Goal: Task Accomplishment & Management: Manage account settings

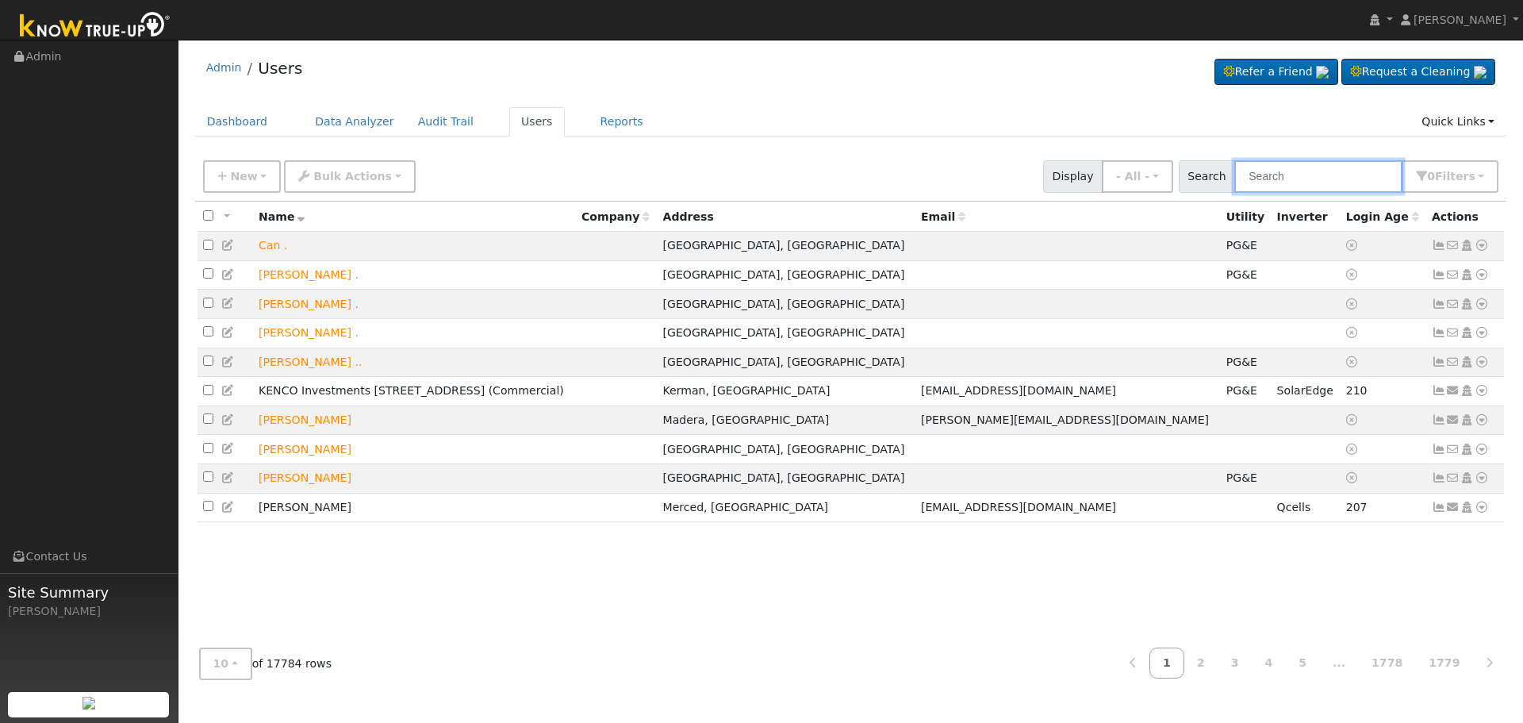
click at [1294, 177] on input "text" at bounding box center [1318, 176] width 168 height 33
paste input "Melody & [PERSON_NAME]"
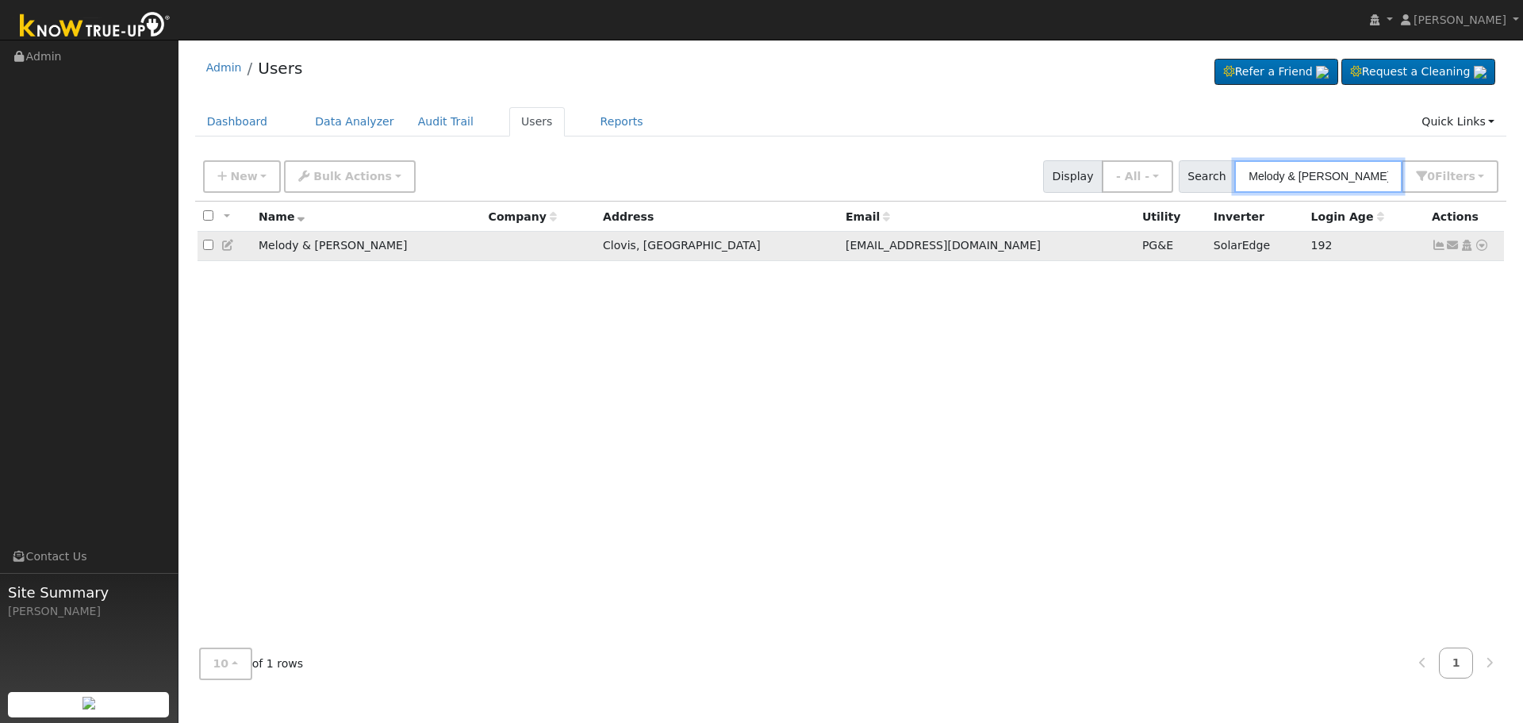
type input "Melody & [PERSON_NAME]"
click at [1437, 248] on icon at bounding box center [1439, 245] width 14 height 11
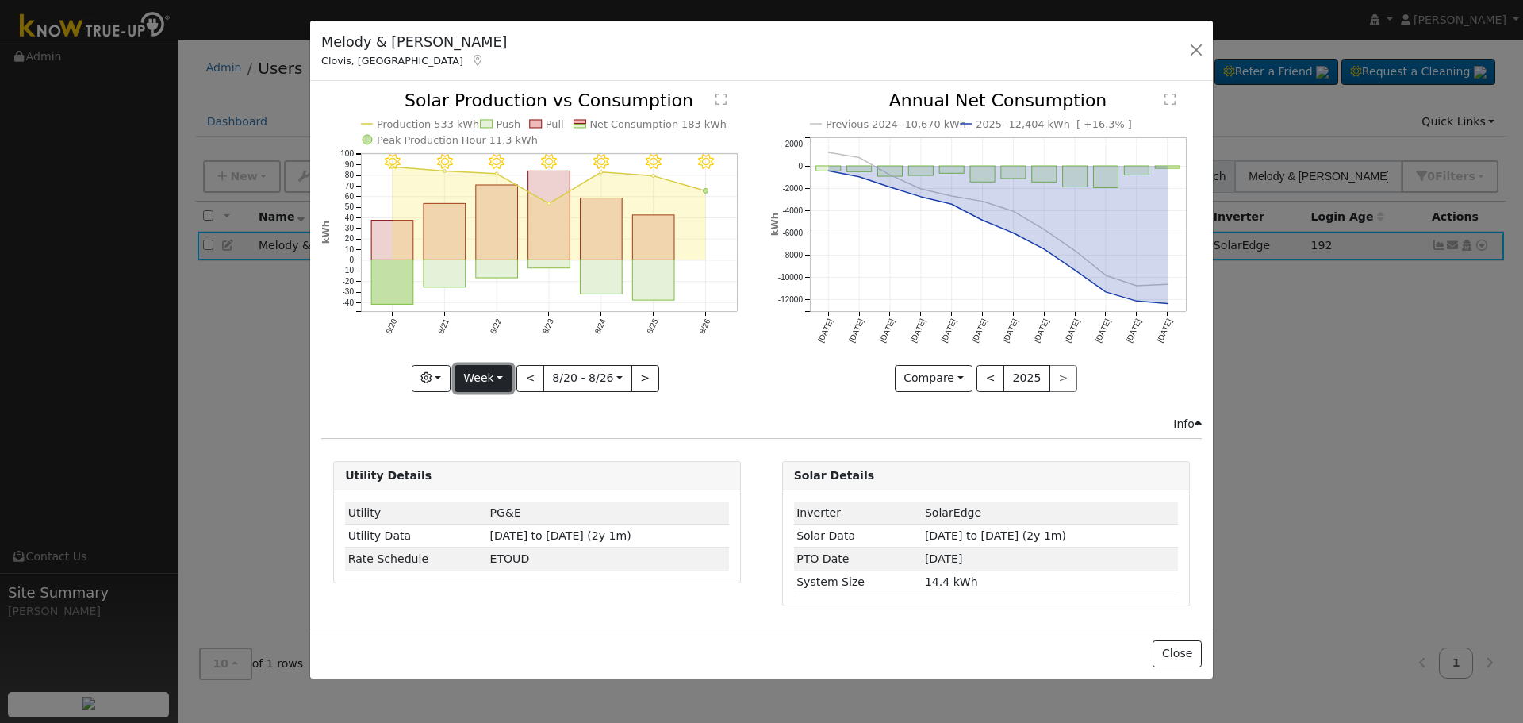
click at [466, 371] on button "Week" at bounding box center [483, 378] width 58 height 27
click at [538, 473] on link "Year" at bounding box center [510, 477] width 110 height 22
type input "[DATE]"
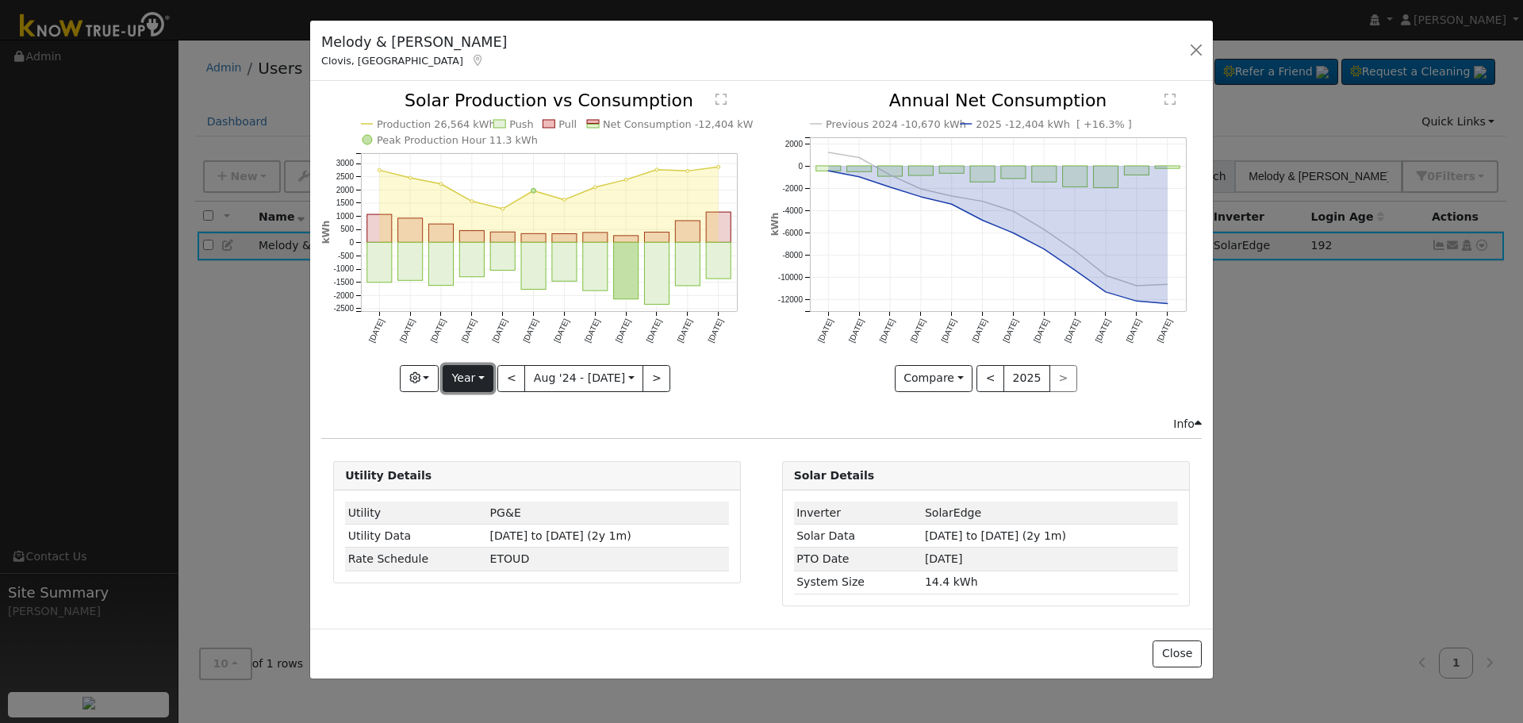
click at [471, 378] on button "Year" at bounding box center [468, 378] width 51 height 27
click at [520, 500] on link "Custom" at bounding box center [498, 500] width 110 height 22
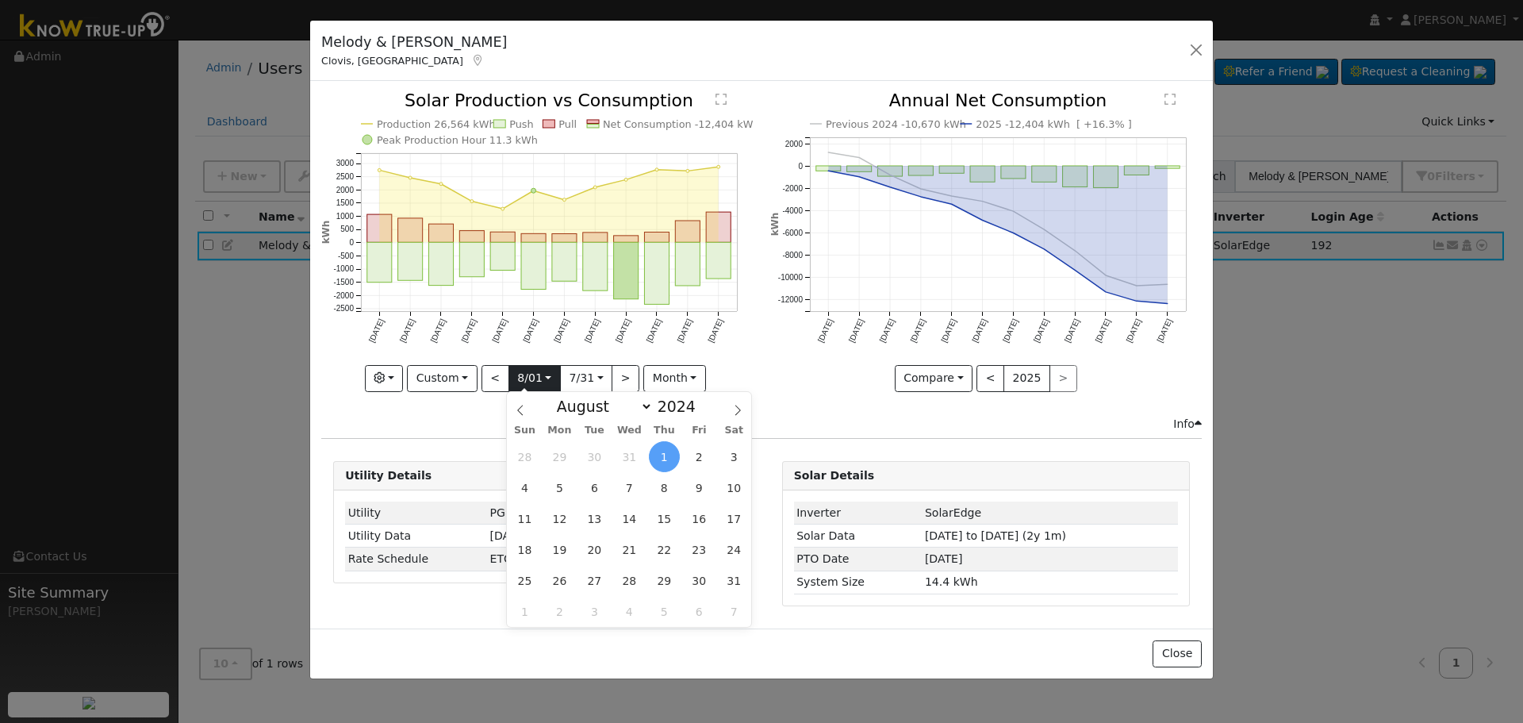
click at [558, 374] on input "[DATE]" at bounding box center [534, 378] width 51 height 25
click at [740, 409] on icon at bounding box center [737, 409] width 11 height 11
select select "8"
click at [526, 489] on span "8" at bounding box center [524, 487] width 31 height 31
type input "[DATE]"
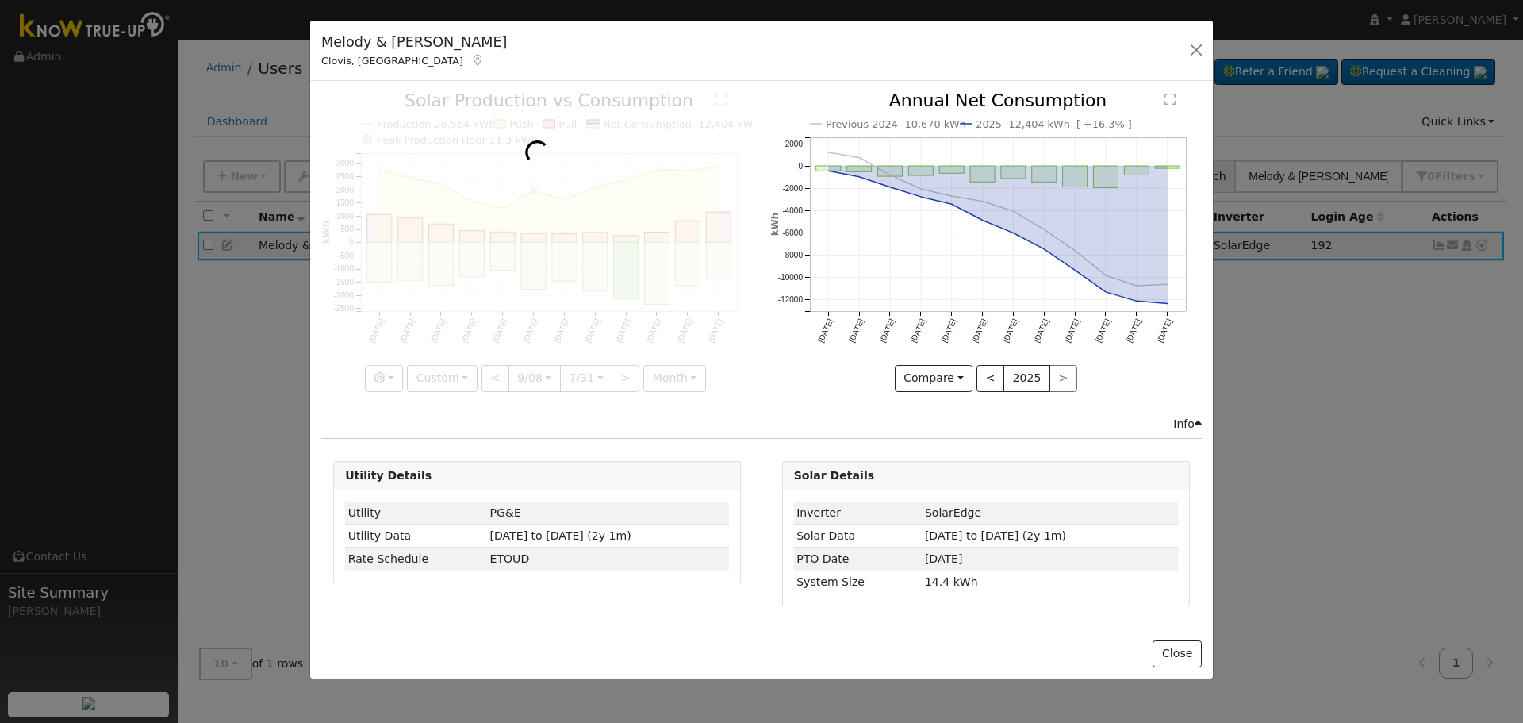
scroll to position [0, 12]
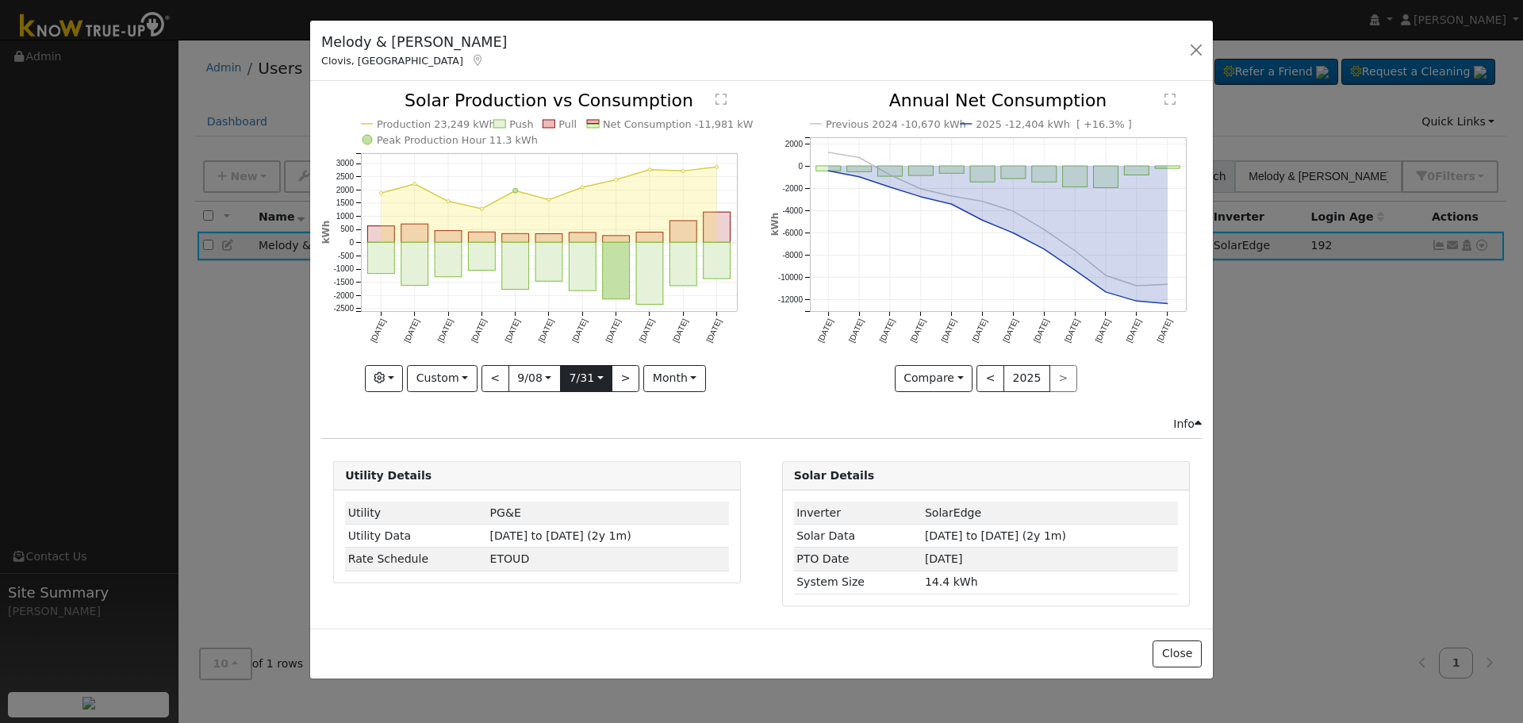
click at [597, 377] on input "[DATE]" at bounding box center [586, 378] width 51 height 25
click at [786, 406] on icon at bounding box center [789, 409] width 11 height 11
select select "7"
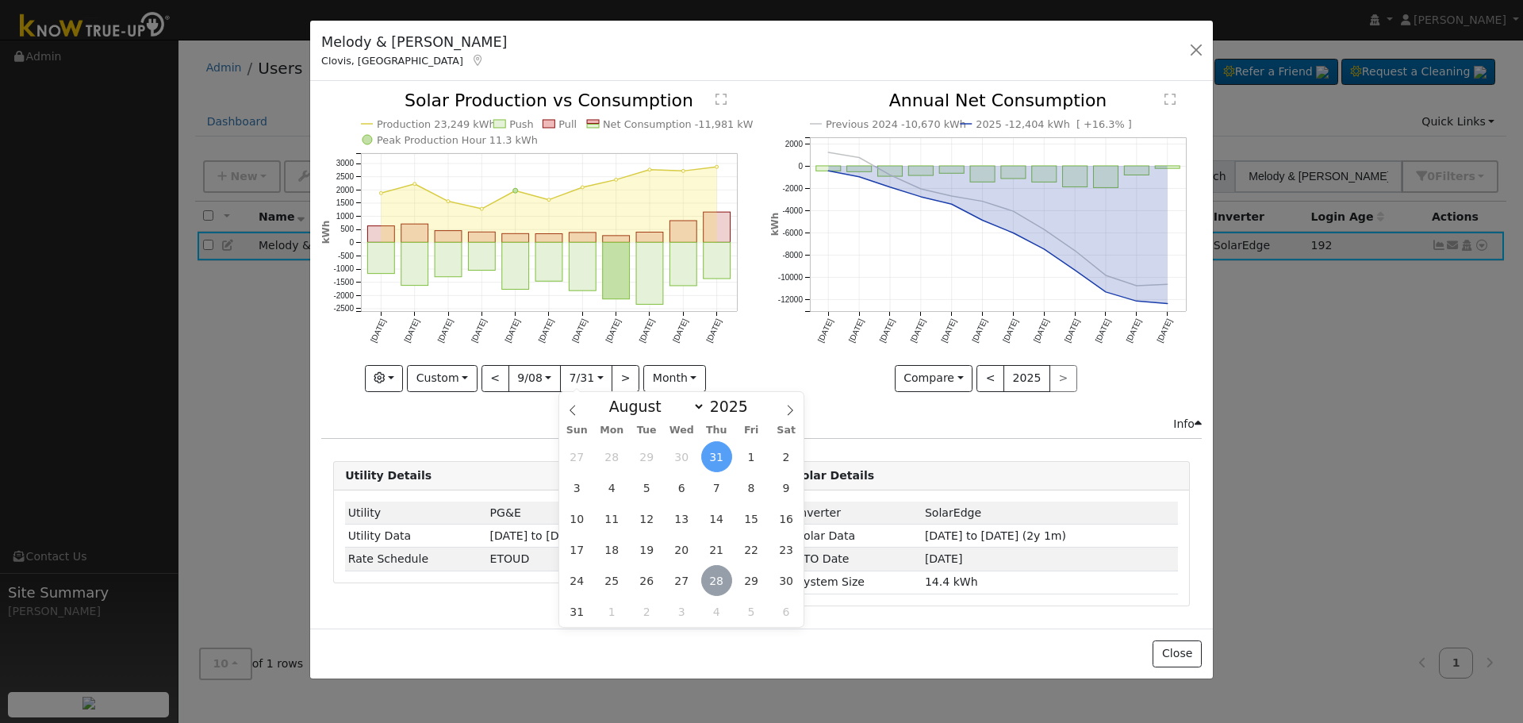
click at [721, 577] on span "28" at bounding box center [716, 580] width 31 height 31
type input "[DATE]"
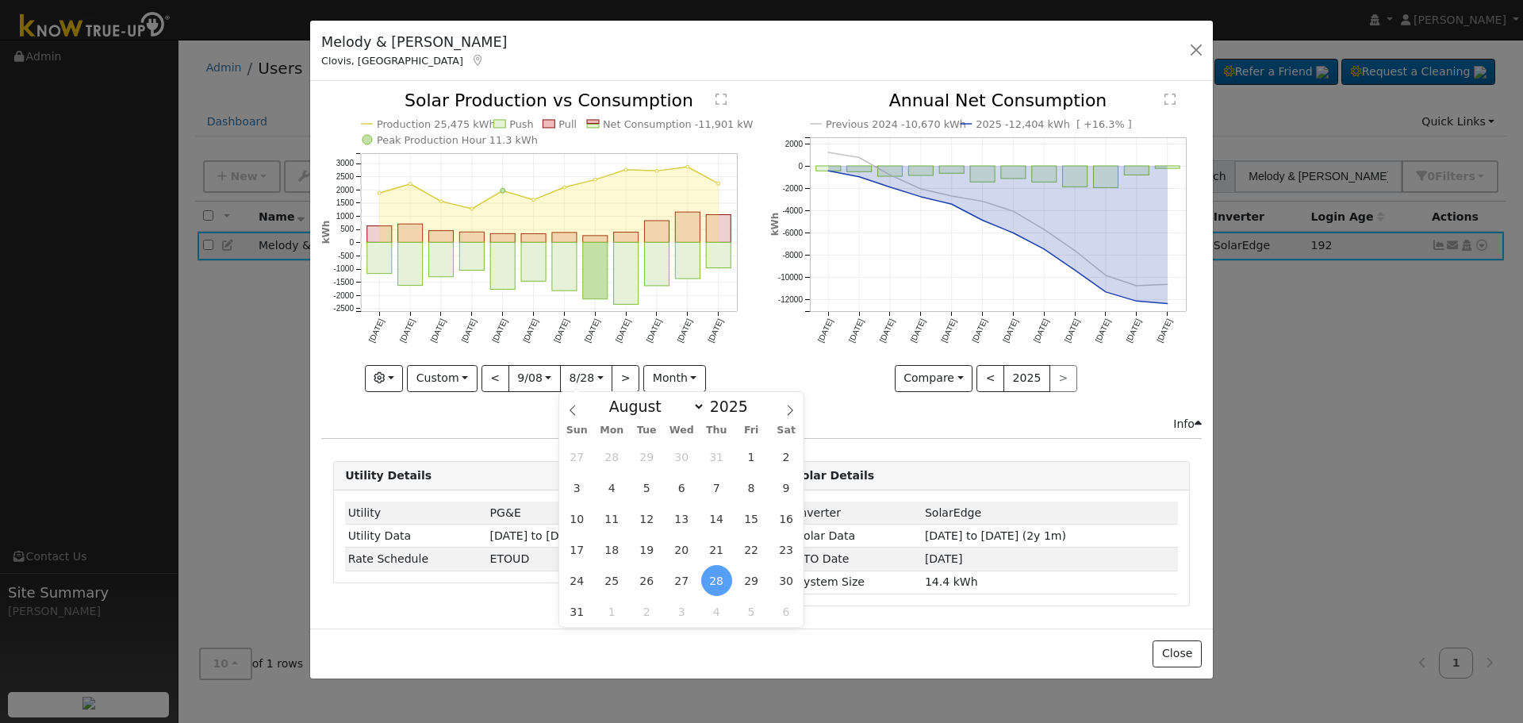
click at [331, 393] on div "Production 25,475 kWh Push Pull Net Consumption -11,901 kWh Peak Production Hou…" at bounding box center [537, 253] width 448 height 323
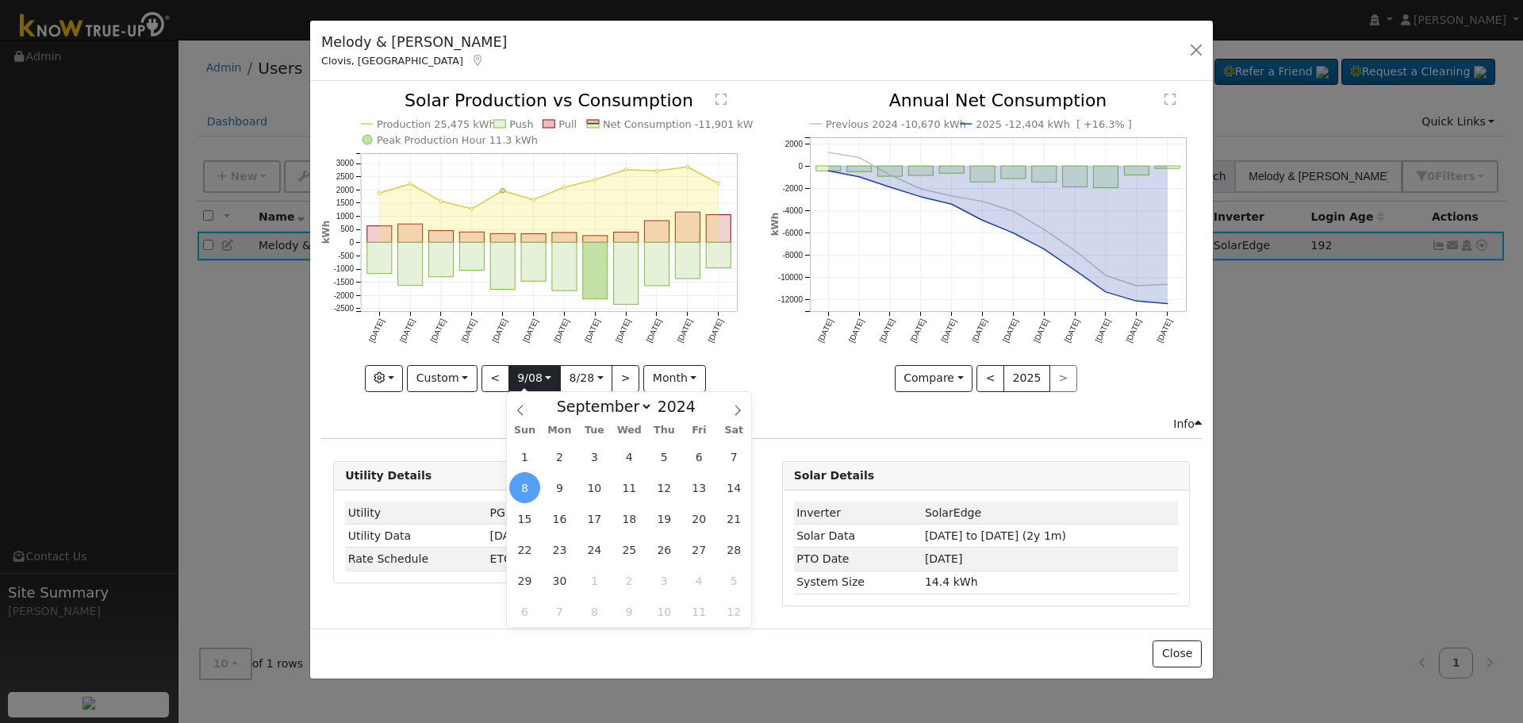
click at [531, 389] on body "[PERSON_NAME] [PERSON_NAME] Profile My Company Help Center Terms Of Service See…" at bounding box center [761, 381] width 1523 height 683
click at [523, 485] on span "8" at bounding box center [524, 487] width 31 height 31
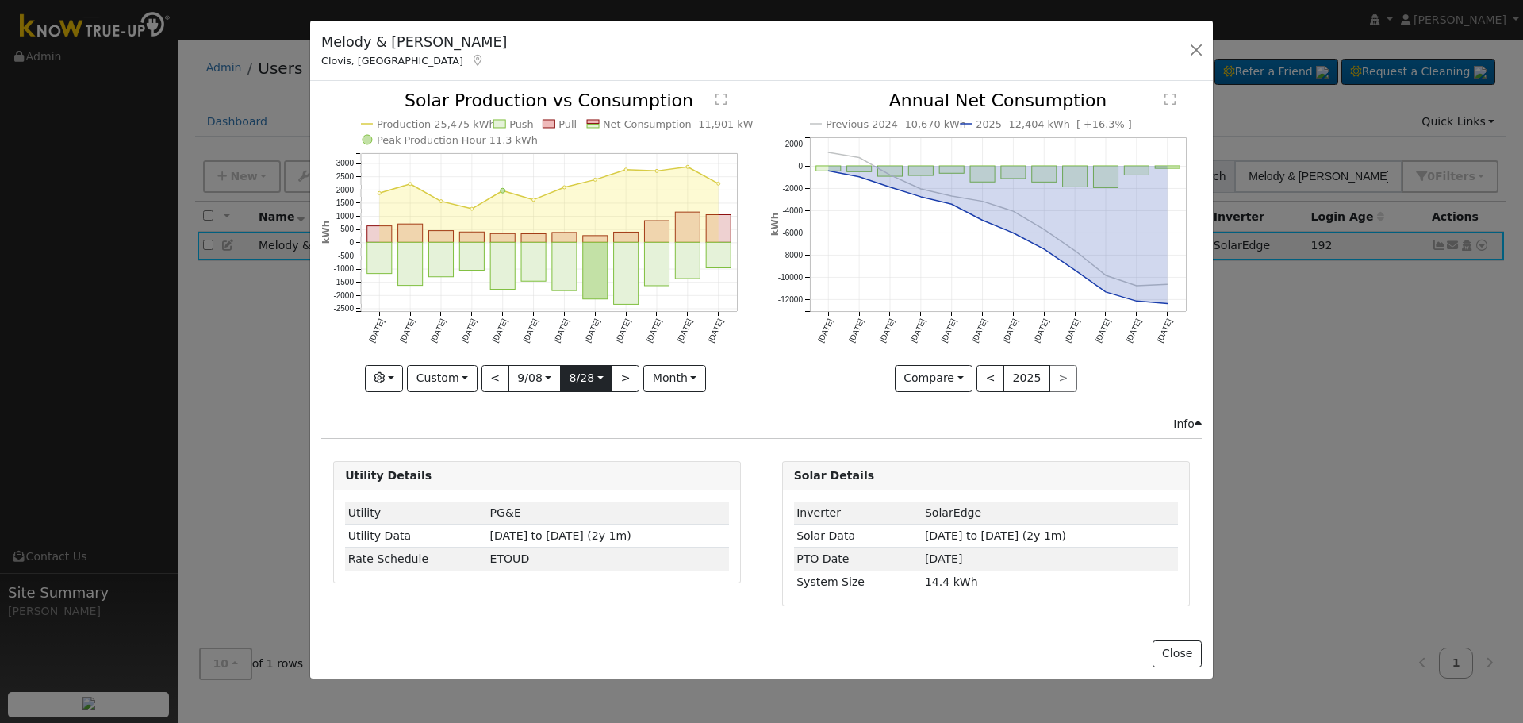
click at [578, 375] on input "[DATE]" at bounding box center [586, 378] width 51 height 25
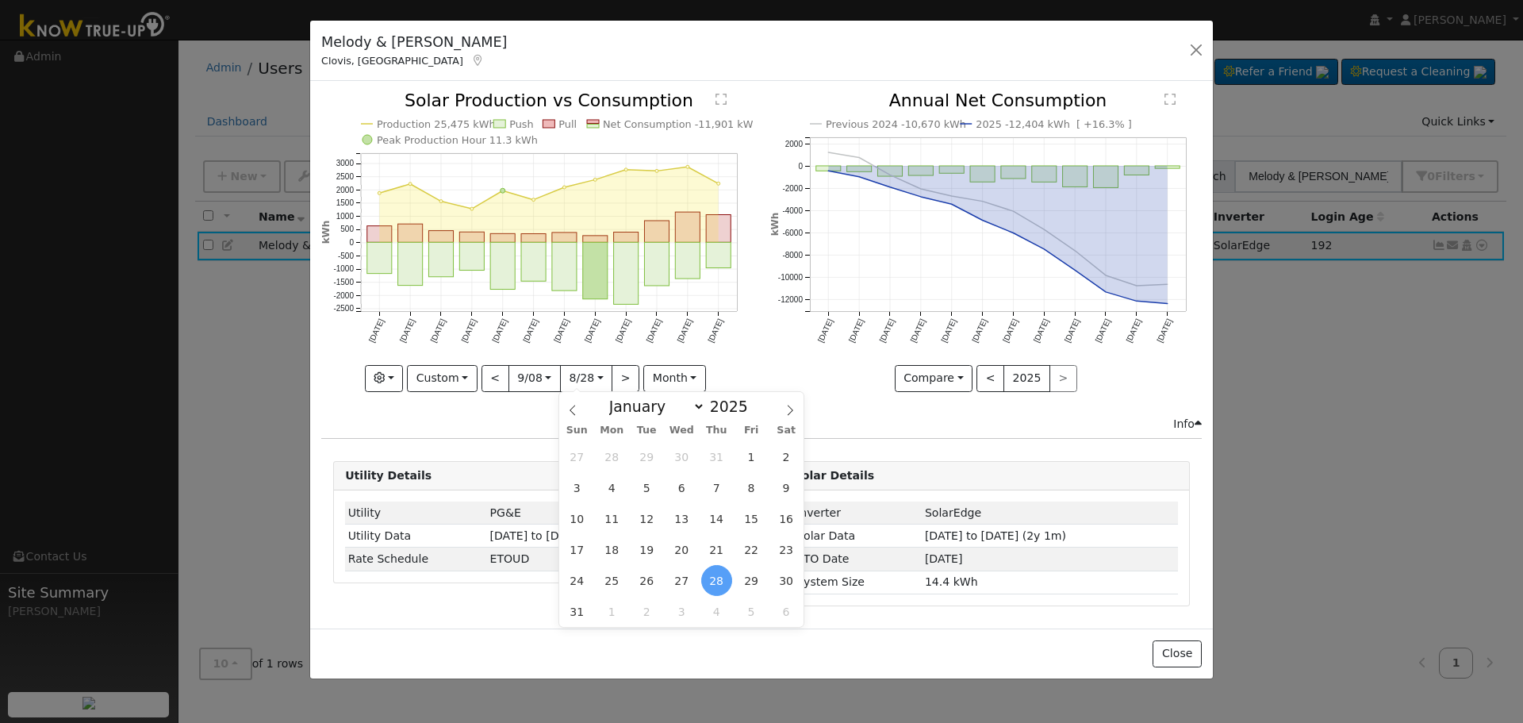
click at [712, 577] on span "28" at bounding box center [716, 580] width 31 height 31
click at [838, 403] on div "Previous 2024 -10,670 kWh 2025 -12,404 kWh [ +16.3% ] [DATE] Sep '[DATE] Nov '[…" at bounding box center [985, 253] width 448 height 323
click at [1177, 50] on div "[PERSON_NAME] & [PERSON_NAME] [PERSON_NAME], [GEOGRAPHIC_DATA] Default Account …" at bounding box center [762, 51] width 903 height 61
click at [1193, 51] on button "button" at bounding box center [1197, 51] width 22 height 22
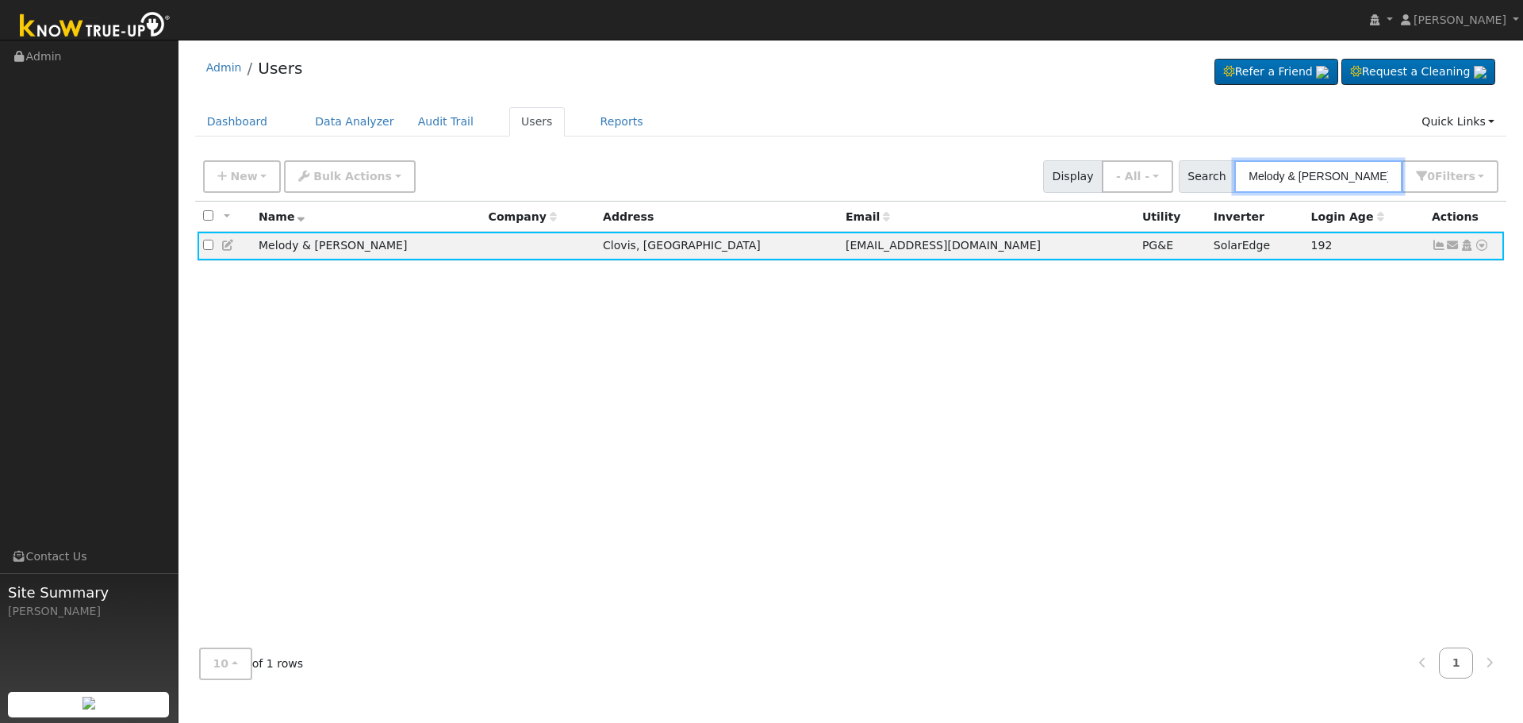
drag, startPoint x: 1382, startPoint y: 172, endPoint x: 881, endPoint y: 140, distance: 501.5
click at [892, 145] on div "Admin Users Refer a Friend Request a Cleaning" at bounding box center [850, 370] width 1328 height 644
